Goal: Complete application form

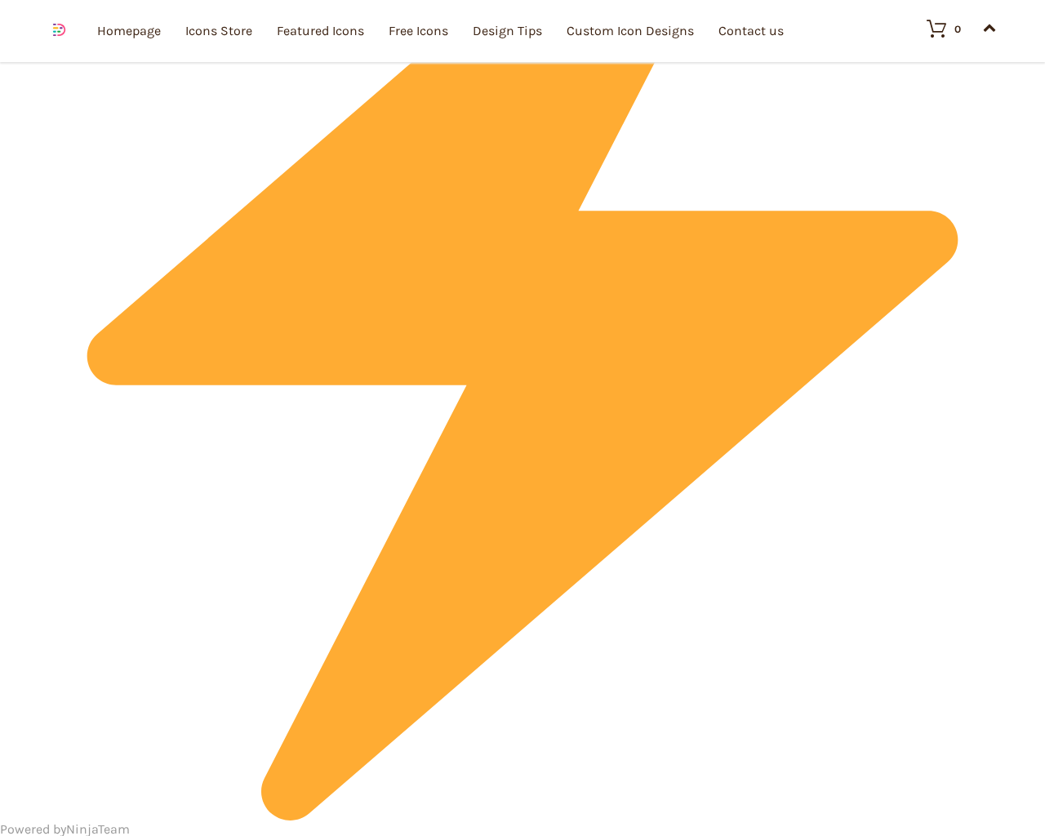
scroll to position [4894, 0]
type input "1"
type input "20"
checkbox input "false"
type input "dTjdNQKi"
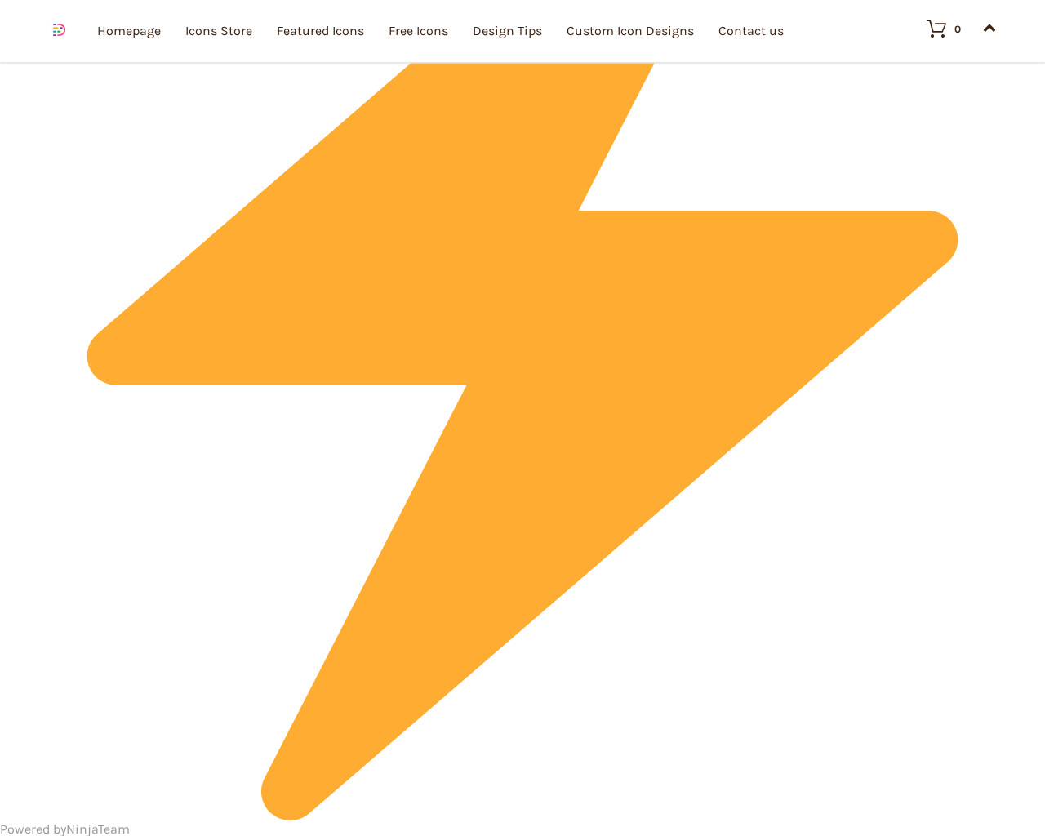
type input "[EMAIL_ADDRESS][DOMAIN_NAME]"
checkbox input "false"
select select "dark"
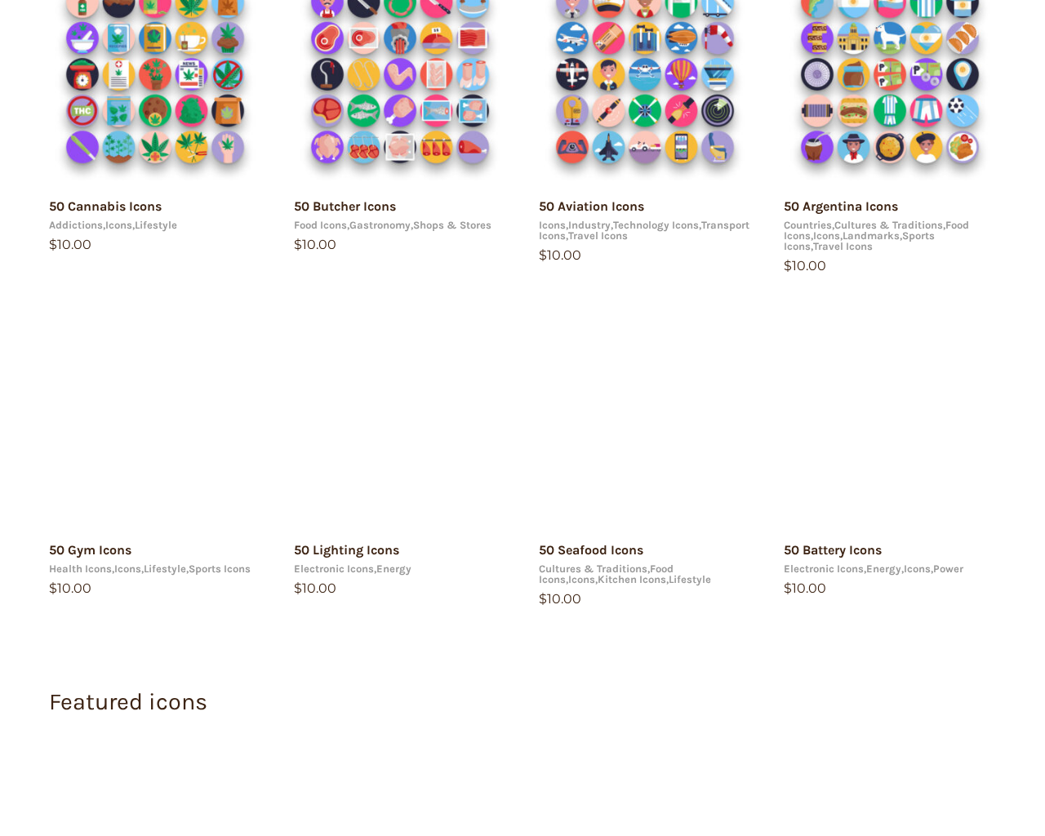
scroll to position [0, 0]
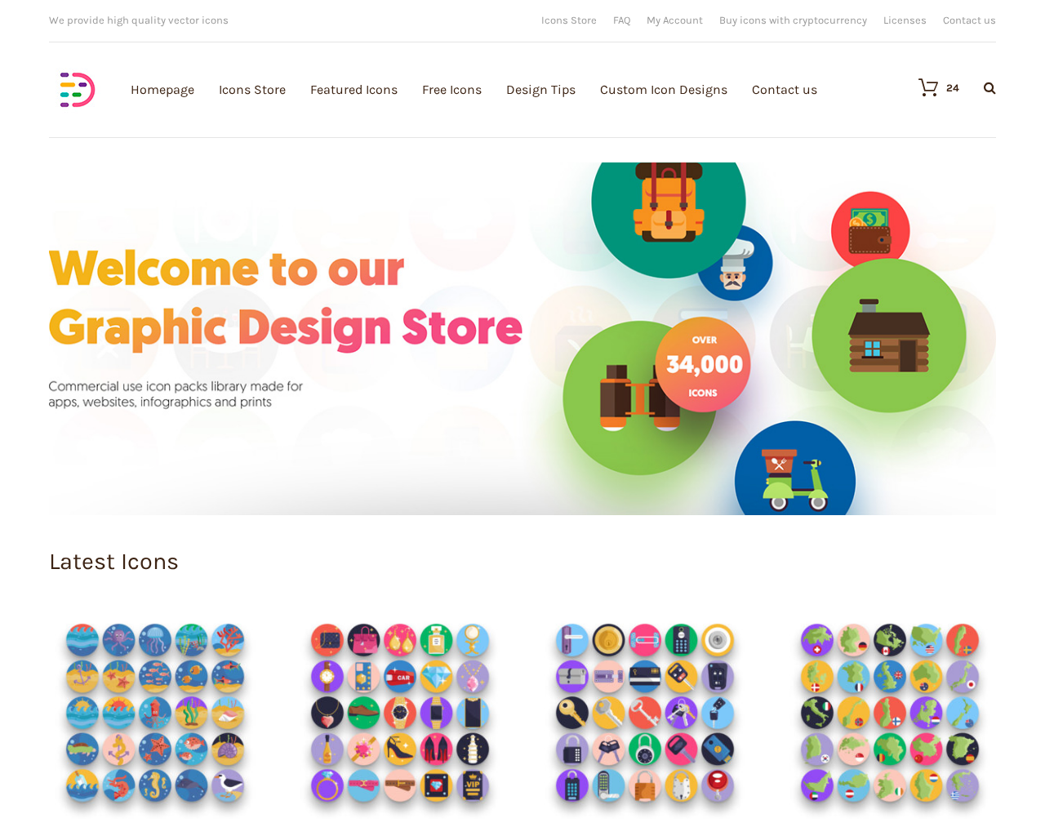
click at [482, 444] on input "Hide Price" at bounding box center [487, 449] width 11 height 11
checkbox input "true"
click at [482, 717] on input "Send me a copy of this e-mail" at bounding box center [487, 722] width 11 height 11
checkbox input "true"
